Goal: Find specific page/section: Find specific page/section

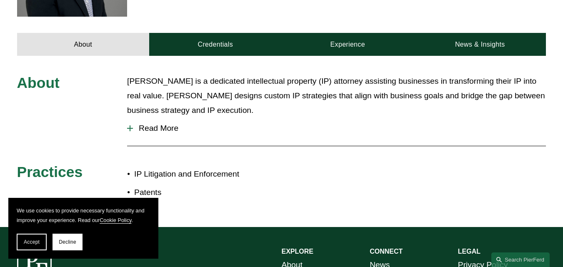
scroll to position [455, 0]
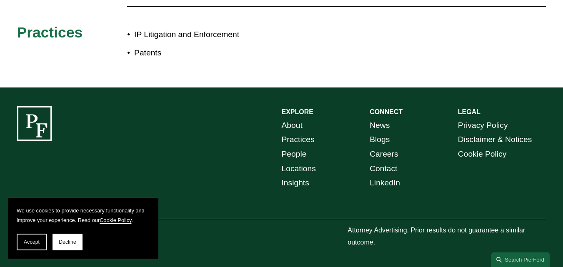
click at [293, 167] on link "Locations" at bounding box center [299, 169] width 34 height 15
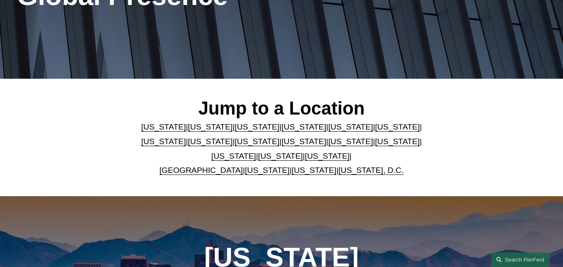
scroll to position [164, 0]
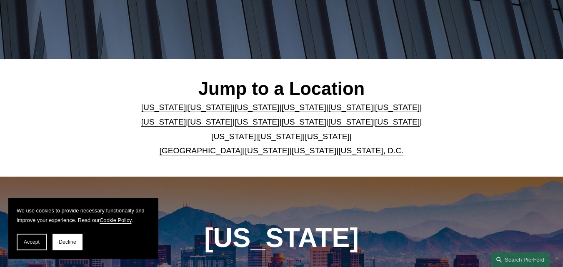
click at [206, 112] on link "[US_STATE]" at bounding box center [210, 107] width 45 height 9
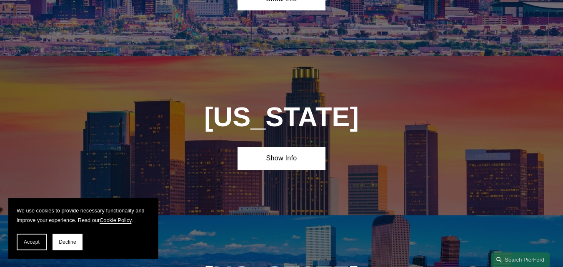
scroll to position [504, 0]
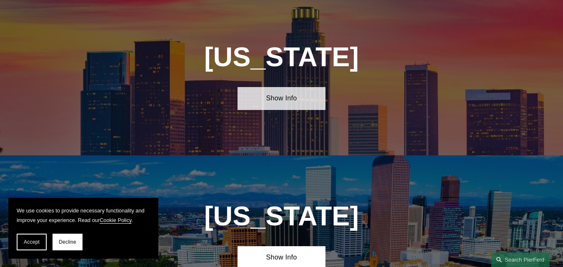
click at [269, 102] on link "Show Info" at bounding box center [281, 98] width 88 height 23
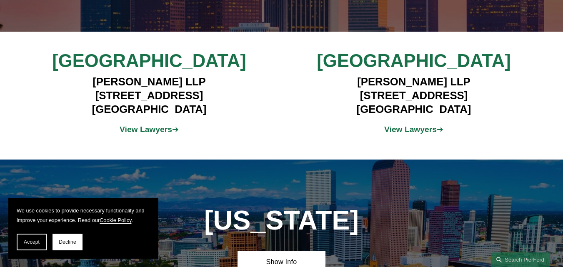
scroll to position [664, 0]
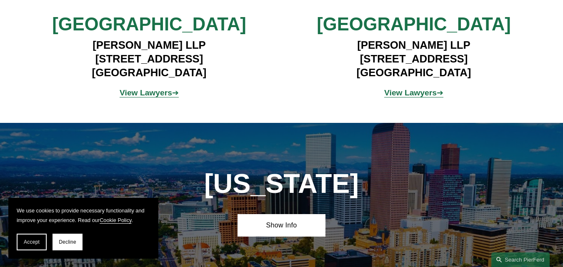
click at [400, 97] on strong "View Lawyers" at bounding box center [410, 92] width 52 height 9
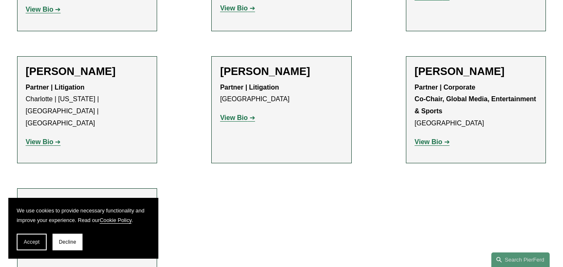
scroll to position [920, 0]
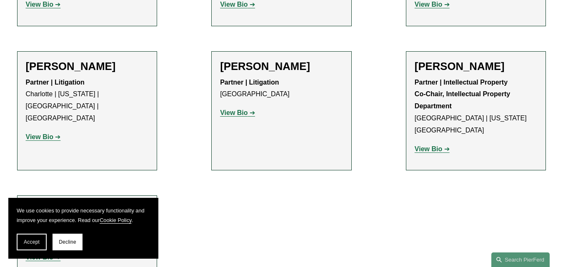
scroll to position [671, 0]
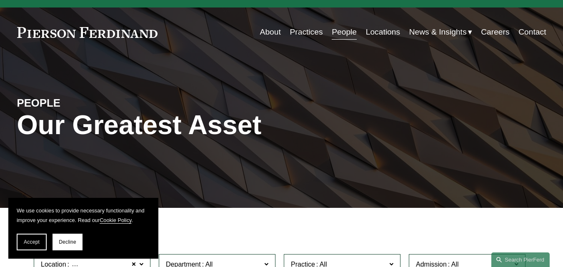
scroll to position [0, 0]
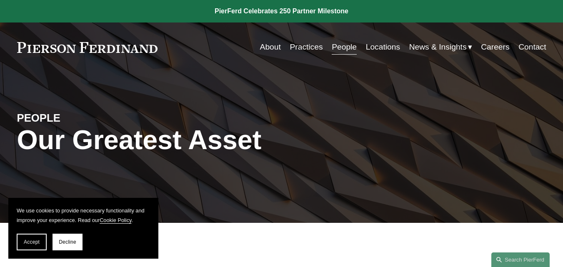
click at [107, 46] on link at bounding box center [87, 47] width 141 height 11
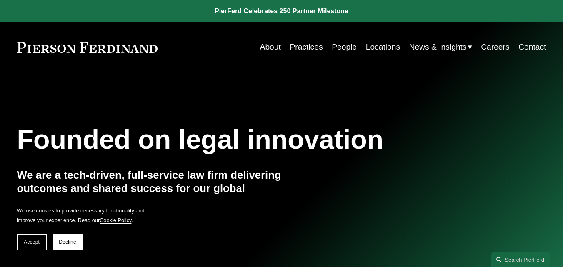
click at [265, 45] on link "About" at bounding box center [270, 47] width 21 height 16
